Goal: Task Accomplishment & Management: Complete application form

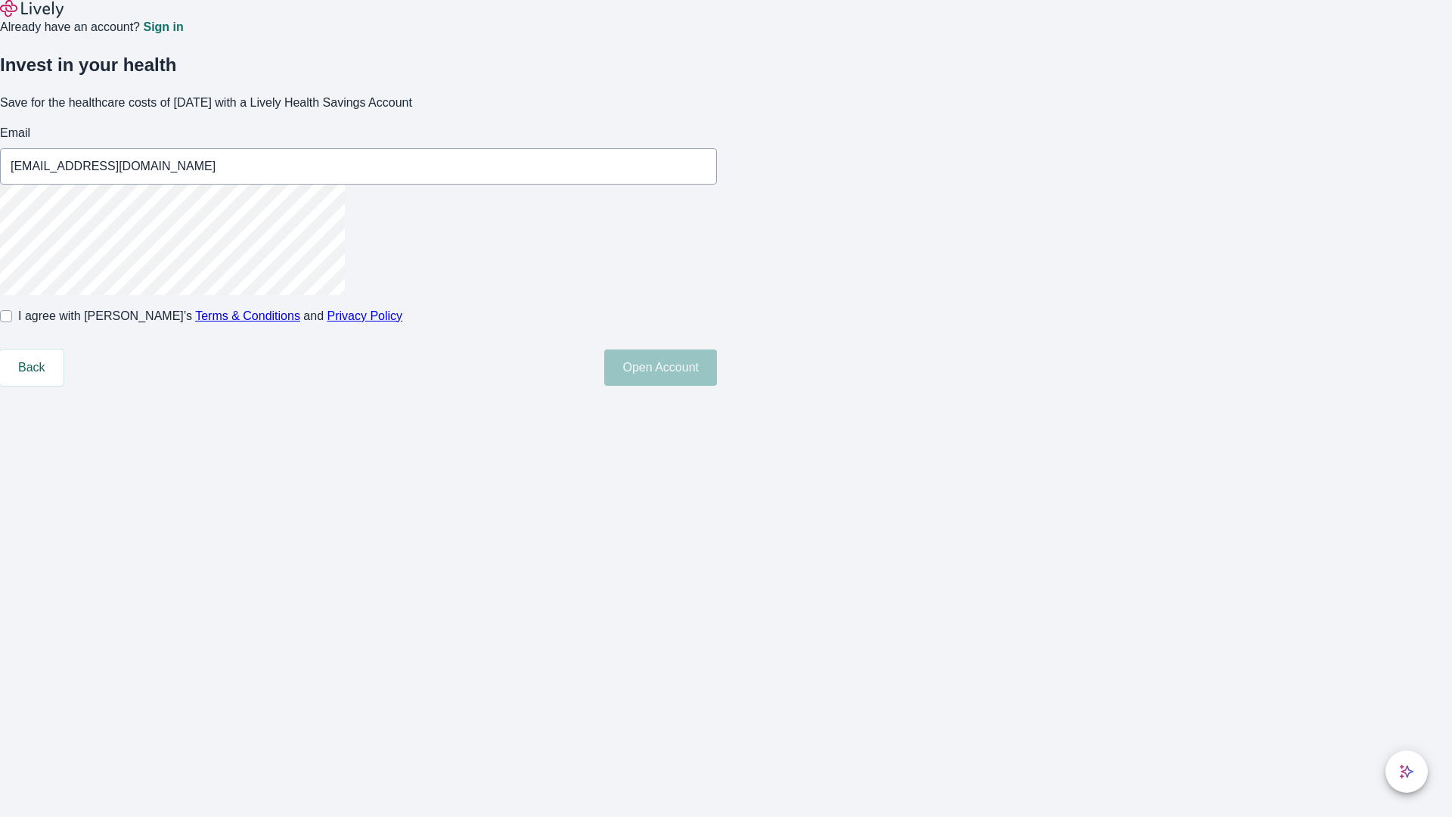
click at [12, 322] on input "I agree with Lively’s Terms & Conditions and Privacy Policy" at bounding box center [6, 316] width 12 height 12
checkbox input "true"
click at [717, 386] on button "Open Account" at bounding box center [660, 367] width 113 height 36
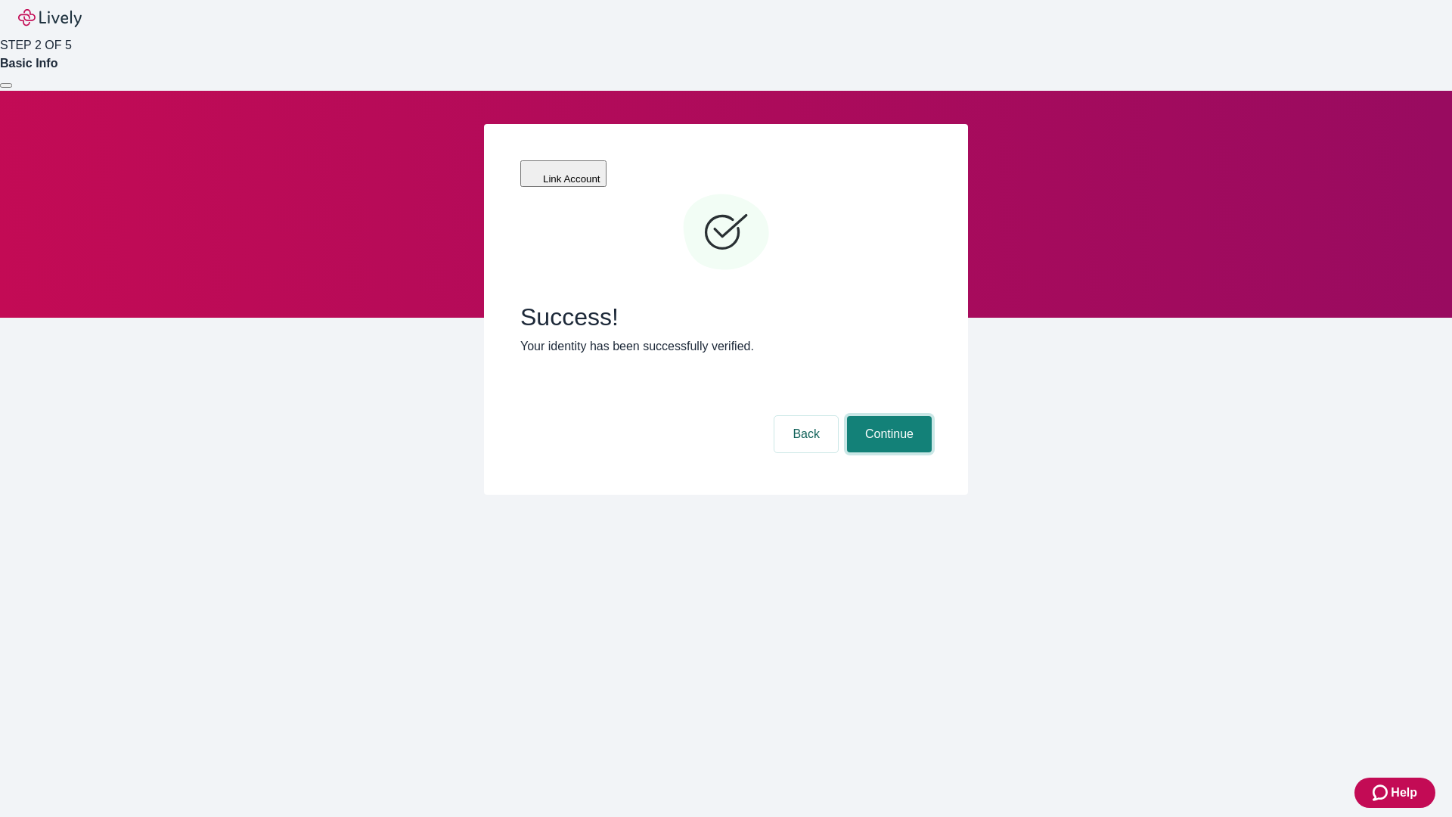
click at [887, 416] on button "Continue" at bounding box center [889, 434] width 85 height 36
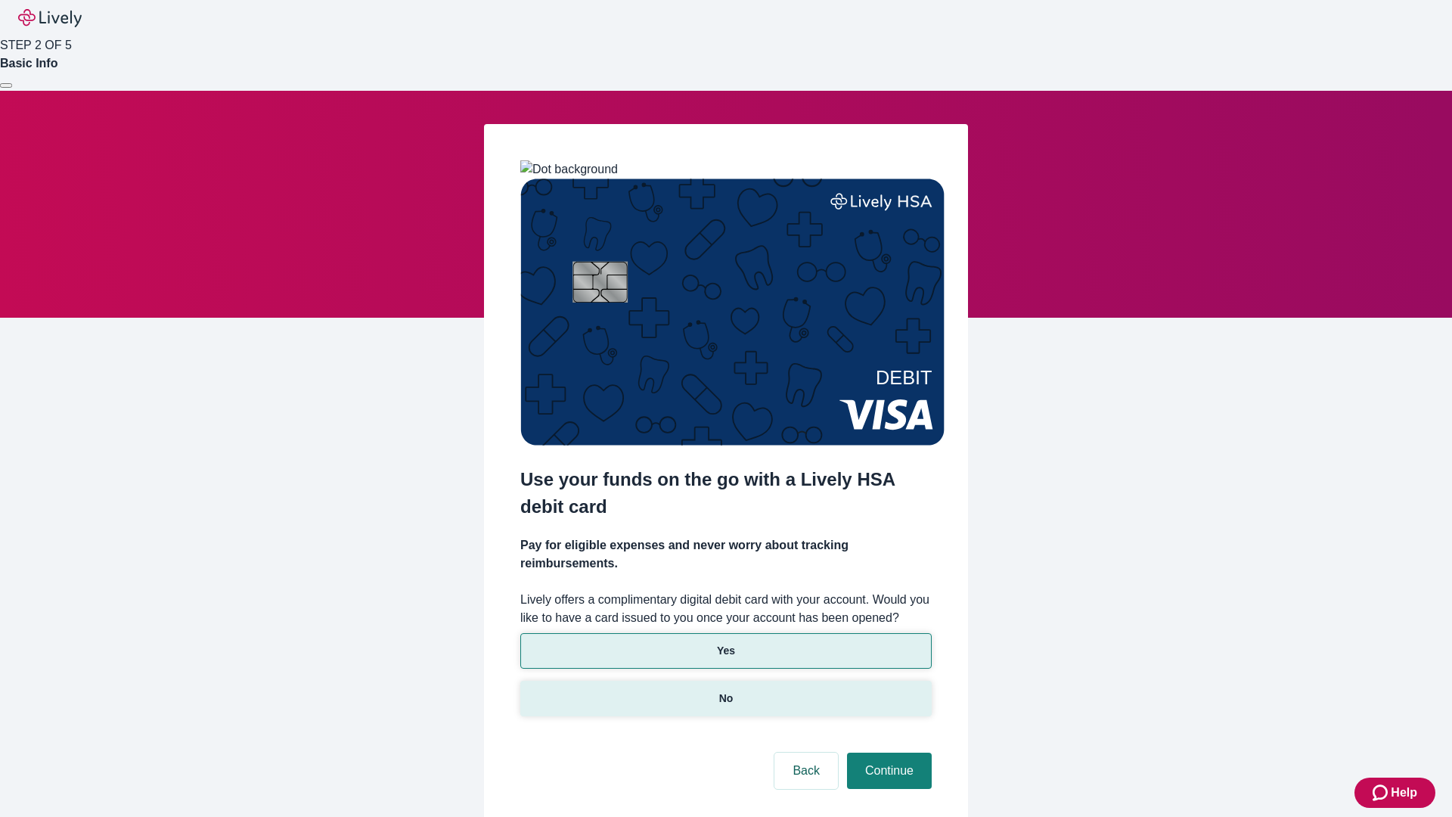
click at [725, 691] on p "No" at bounding box center [726, 699] width 14 height 16
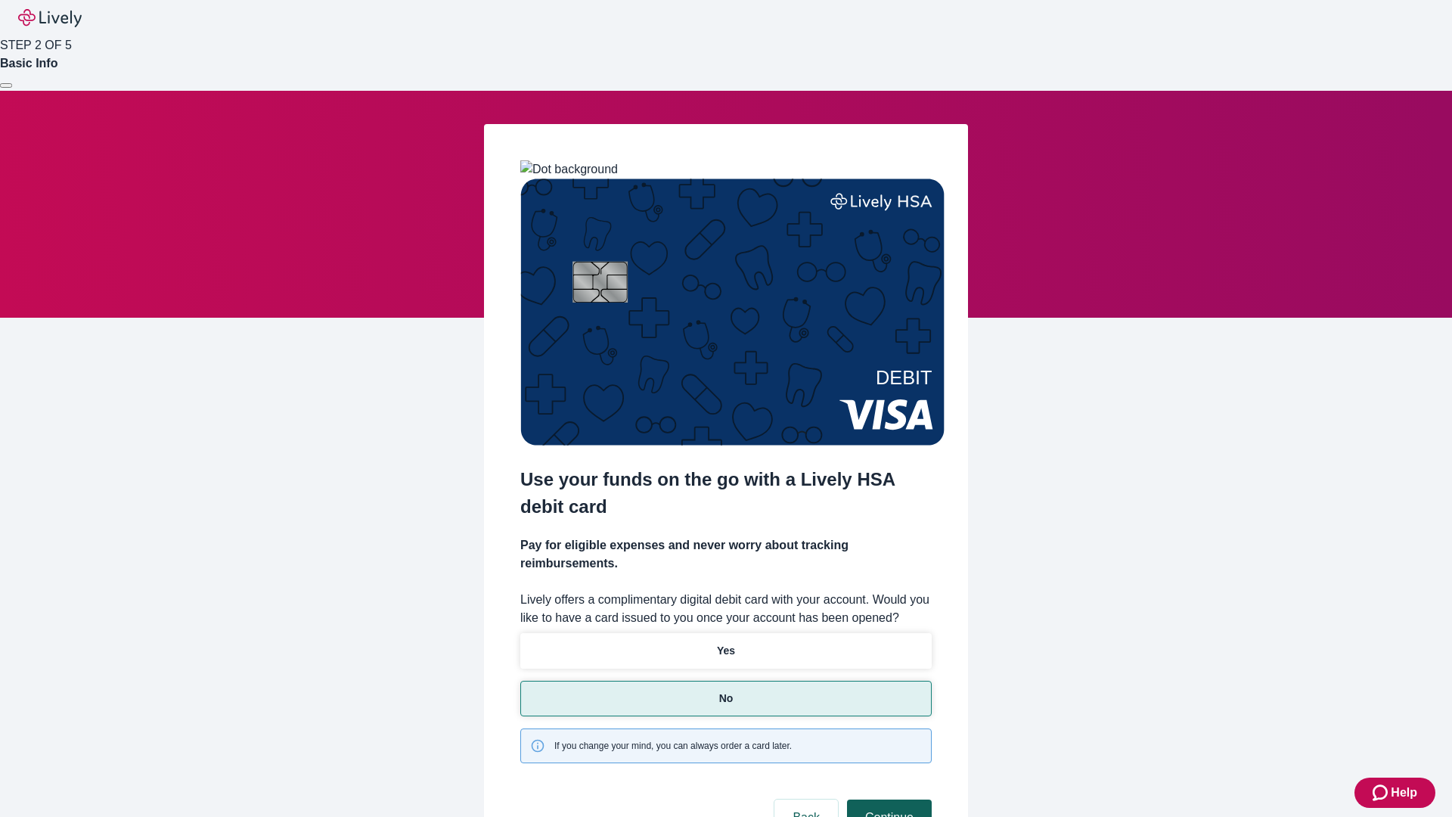
click at [887, 800] on button "Continue" at bounding box center [889, 818] width 85 height 36
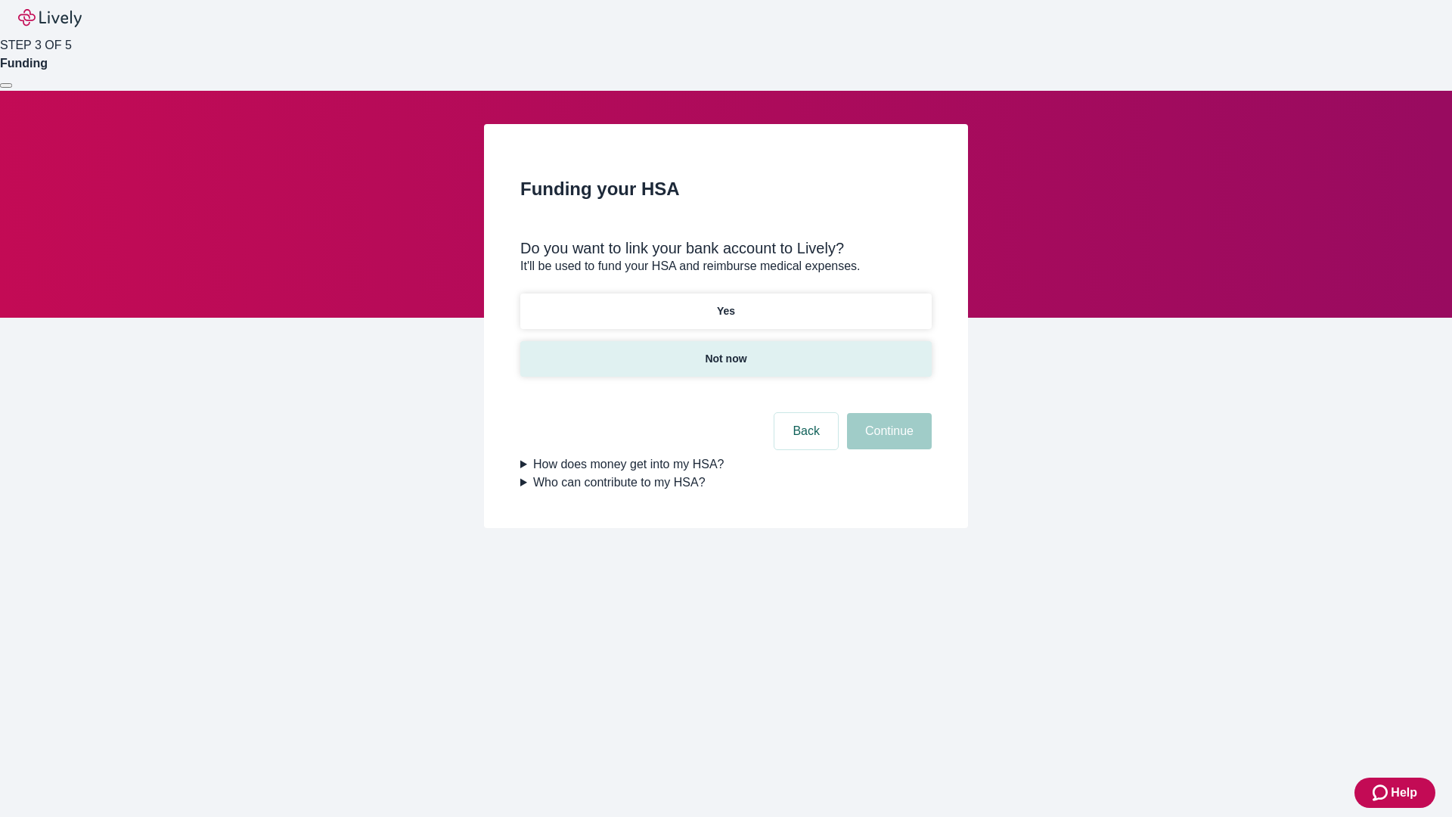
click at [725, 351] on p "Not now" at bounding box center [726, 359] width 42 height 16
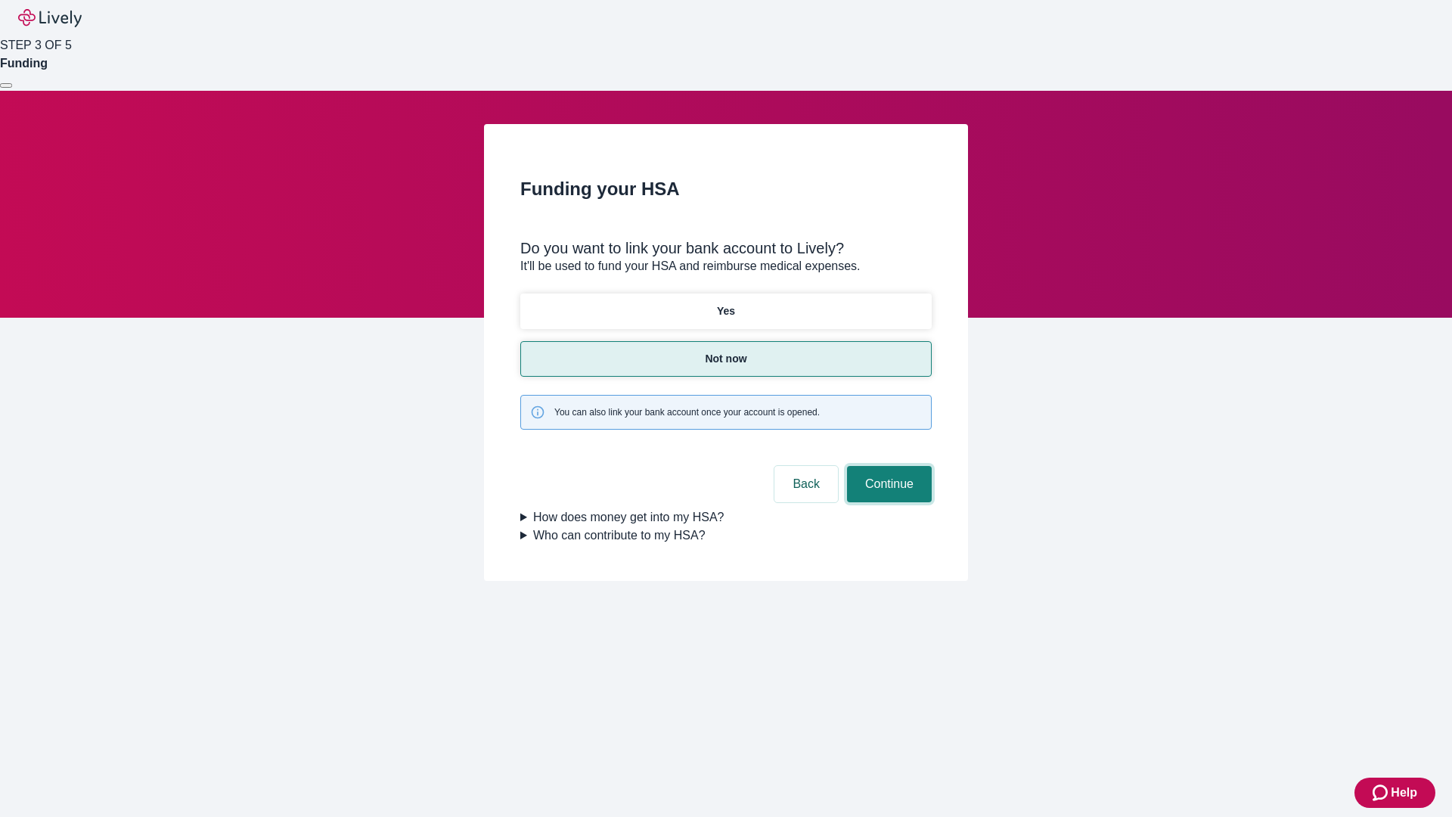
click at [887, 466] on button "Continue" at bounding box center [889, 484] width 85 height 36
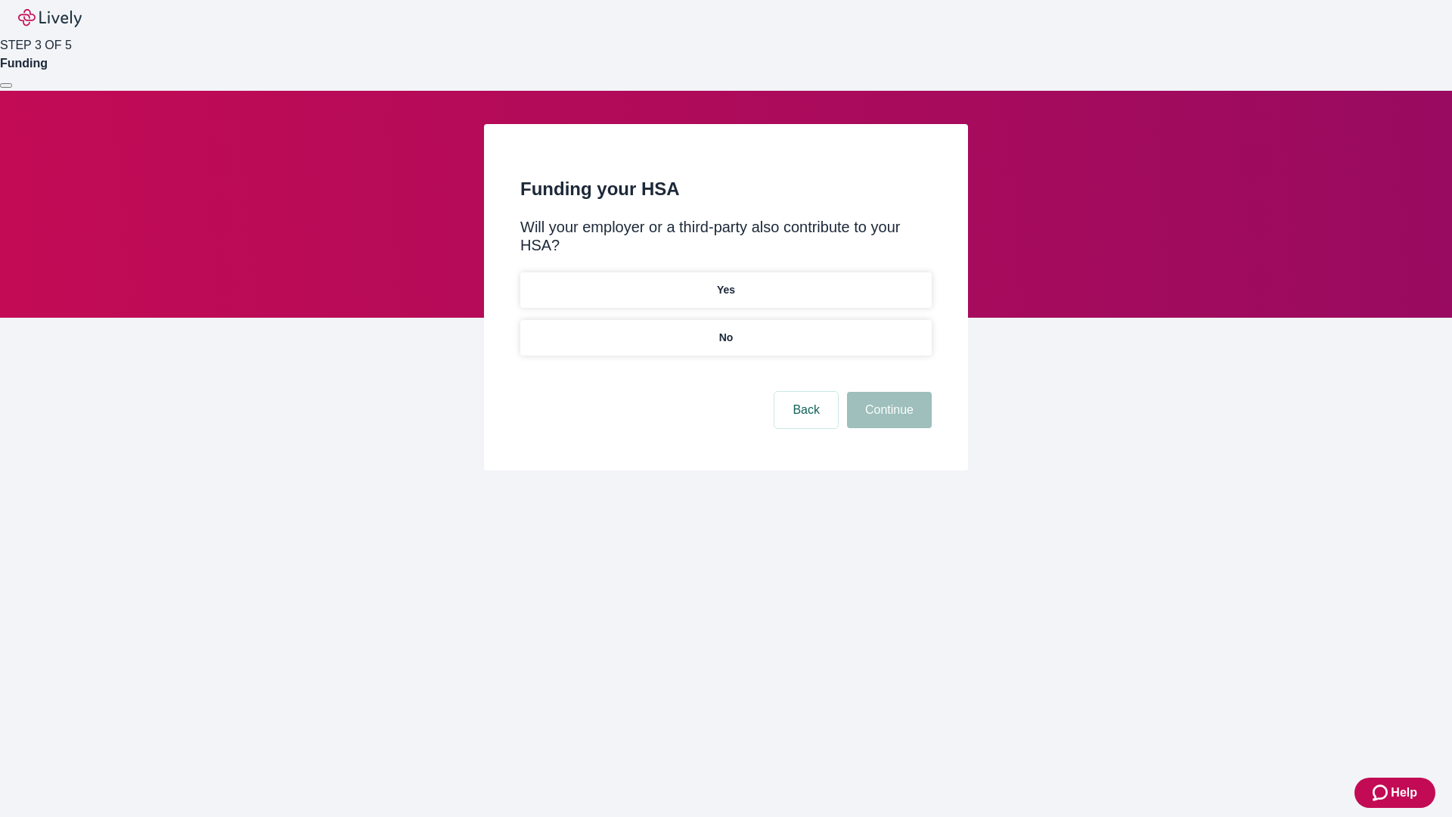
click at [725, 330] on p "No" at bounding box center [726, 338] width 14 height 16
click at [887, 392] on button "Continue" at bounding box center [889, 410] width 85 height 36
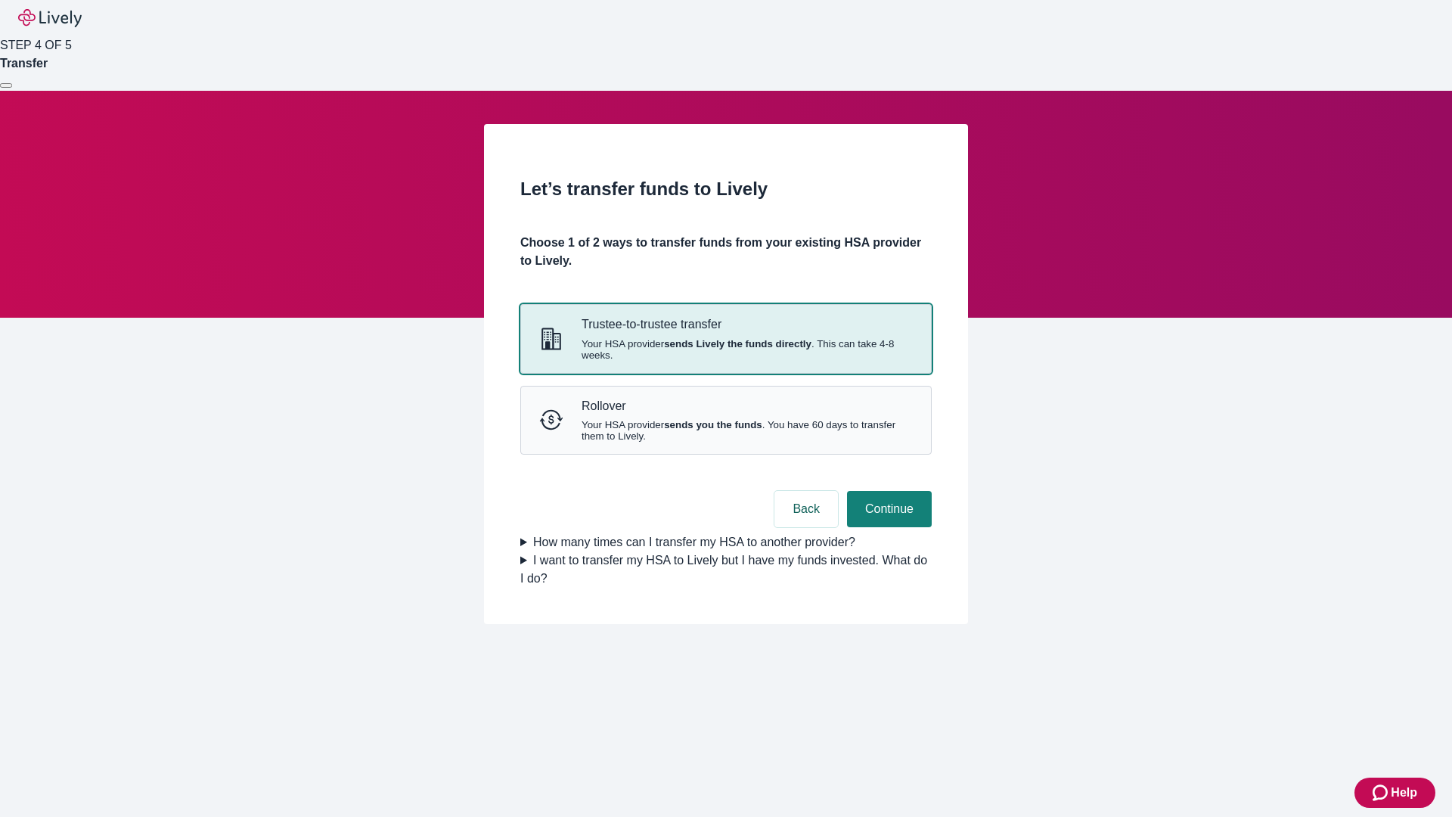
click at [725, 349] on strong "sends Lively the funds directly" at bounding box center [738, 343] width 148 height 11
click at [887, 527] on button "Continue" at bounding box center [889, 509] width 85 height 36
